Goal: Complete application form

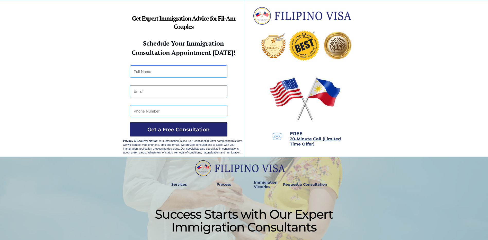
click at [303, 140] on span "20-Minute Call (Limited Time Offer)" at bounding box center [315, 141] width 51 height 10
click at [298, 140] on span "20-Minute Call (Limited Time Offer)" at bounding box center [315, 141] width 51 height 10
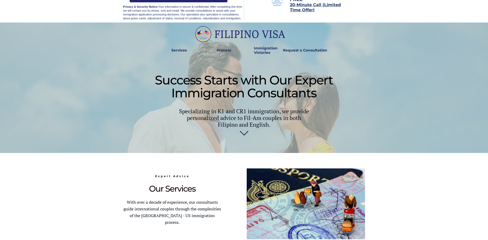
scroll to position [103, 0]
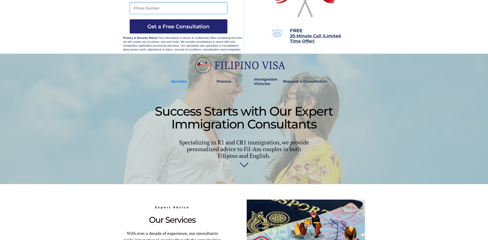
click at [182, 81] on strong "Services" at bounding box center [178, 81] width 15 height 5
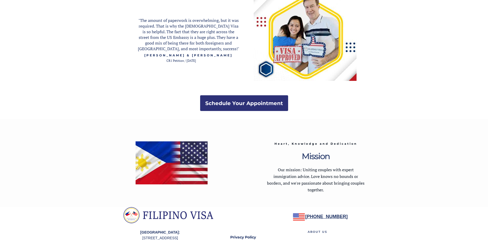
scroll to position [956, 0]
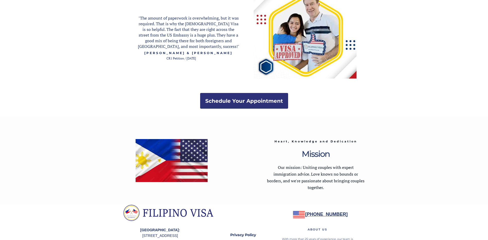
click at [245, 102] on strong "Schedule Your Appointment" at bounding box center [244, 101] width 78 height 6
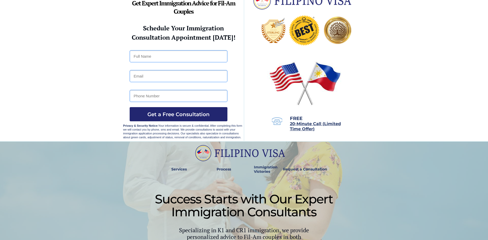
click at [136, 55] on input "text" at bounding box center [179, 56] width 98 height 12
type input "Jocelyn Bunoan Manalo"
type input "jozcalif1@gmail.com"
type input "2134532839"
click at [165, 115] on span "Get a Free Consultation" at bounding box center [179, 114] width 98 height 6
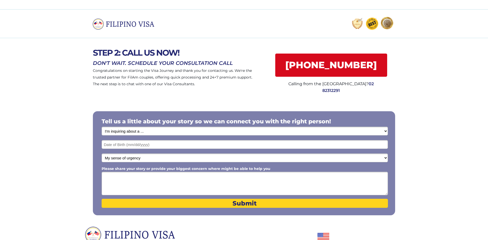
click at [149, 130] on select "I'm inquiring about a ... I don't know or other services Retirement Visa for Th…" at bounding box center [245, 131] width 286 height 9
